Goal: Transaction & Acquisition: Book appointment/travel/reservation

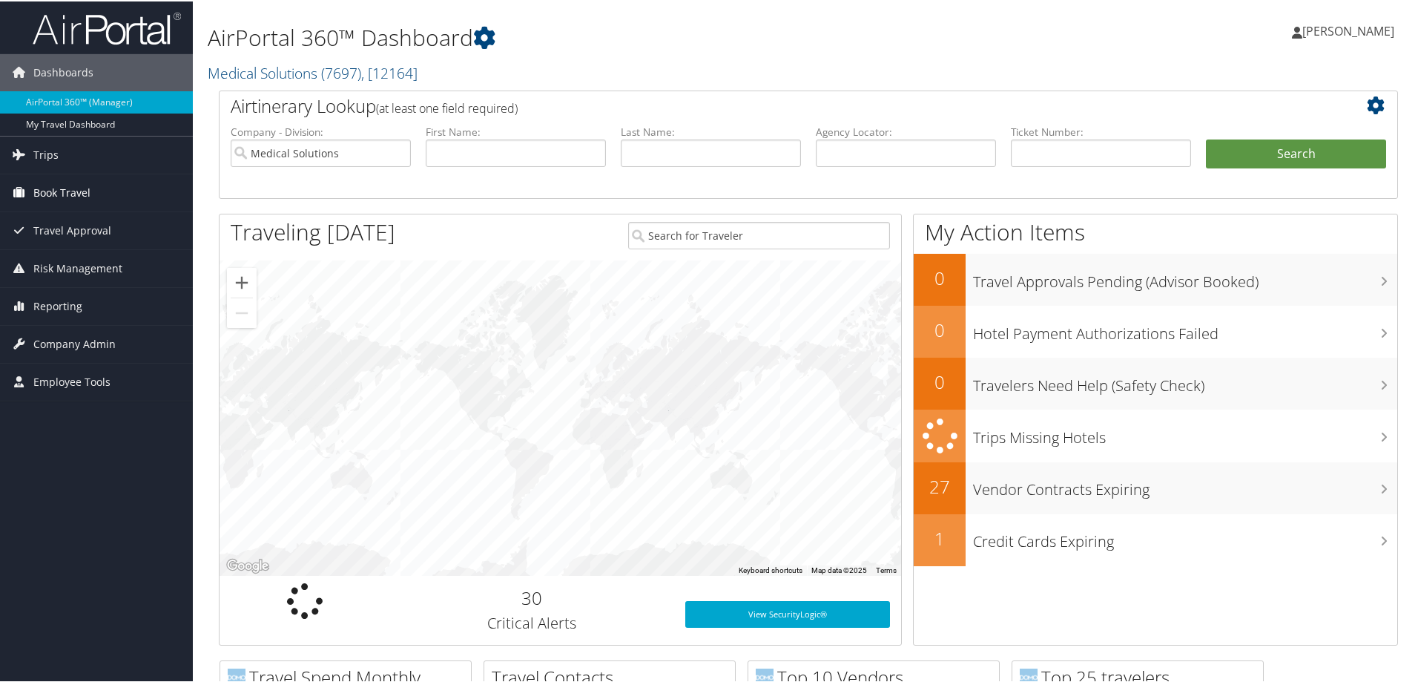
click at [62, 182] on span "Book Travel" at bounding box center [61, 191] width 57 height 37
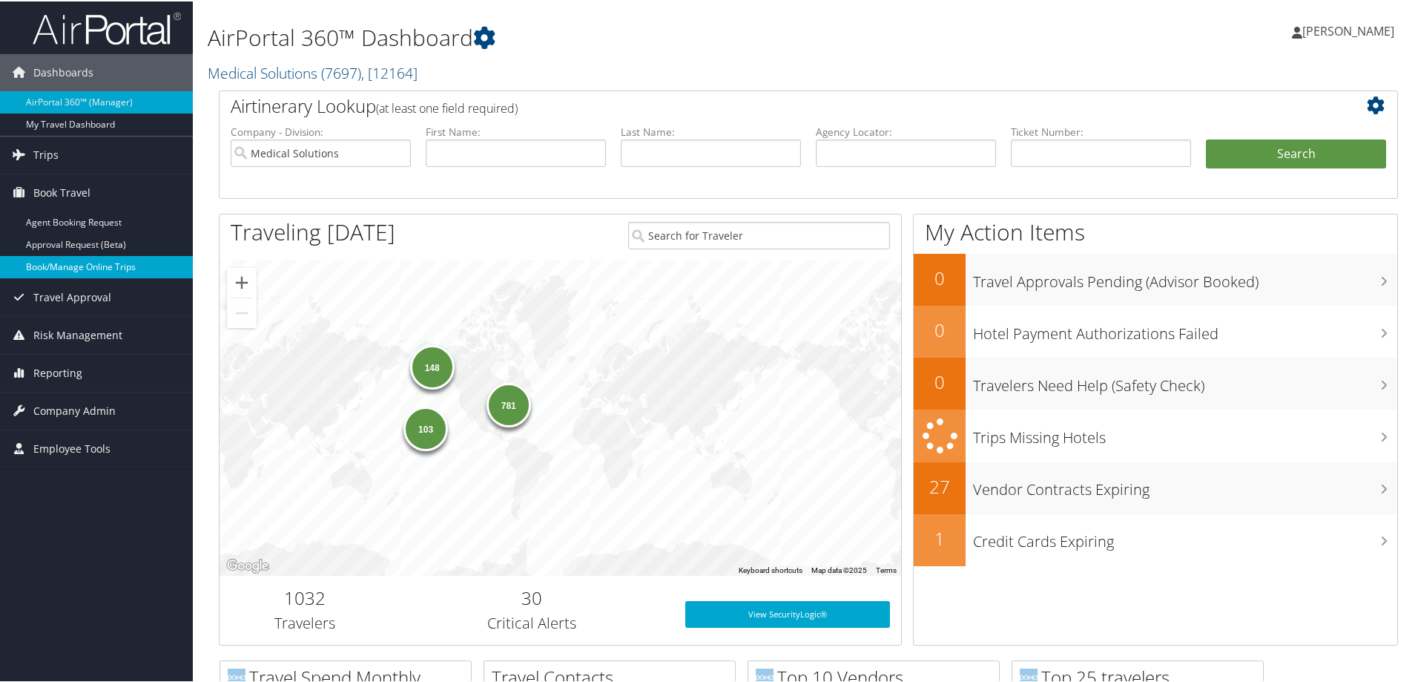
click at [79, 260] on link "Book/Manage Online Trips" at bounding box center [96, 265] width 193 height 22
